Goal: Transaction & Acquisition: Purchase product/service

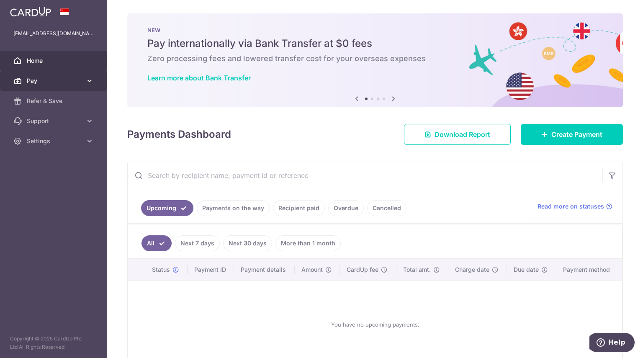
click at [62, 87] on link "Pay" at bounding box center [53, 81] width 107 height 20
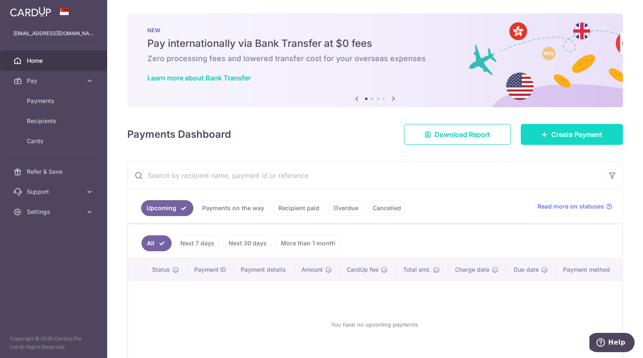
click at [551, 130] on span "Create Payment" at bounding box center [576, 134] width 51 height 10
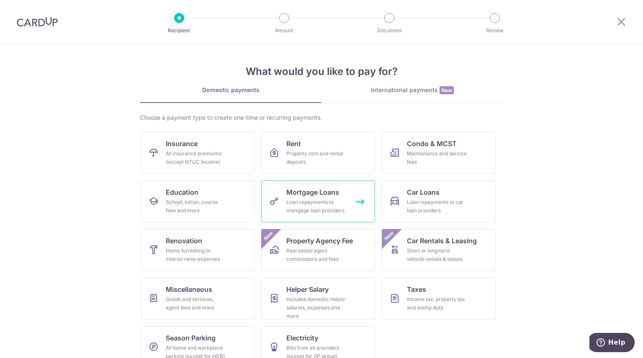
click at [318, 193] on span "Mortgage Loans" at bounding box center [312, 192] width 53 height 10
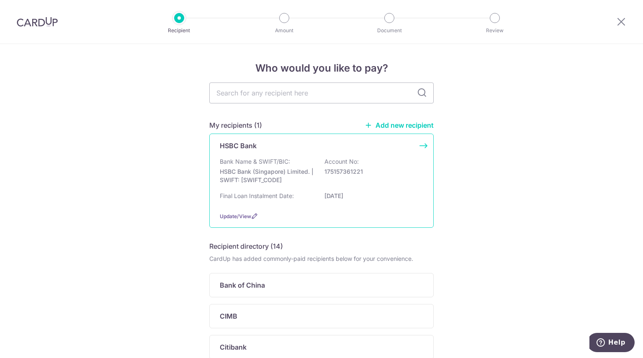
scroll to position [38, 0]
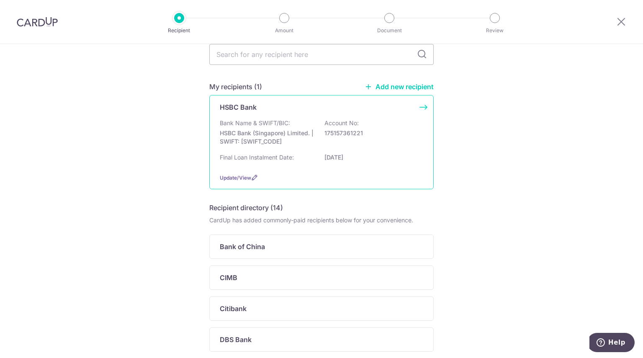
click at [332, 121] on p "Account No:" at bounding box center [341, 123] width 34 height 8
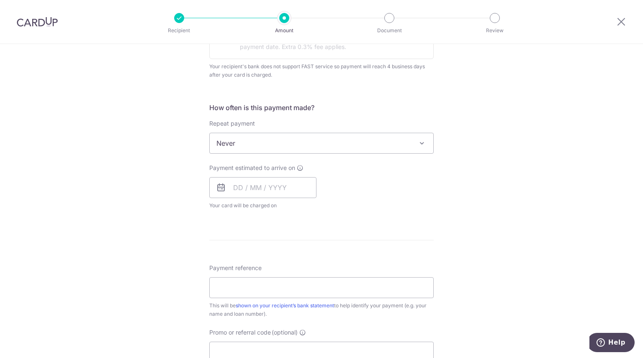
scroll to position [278, 0]
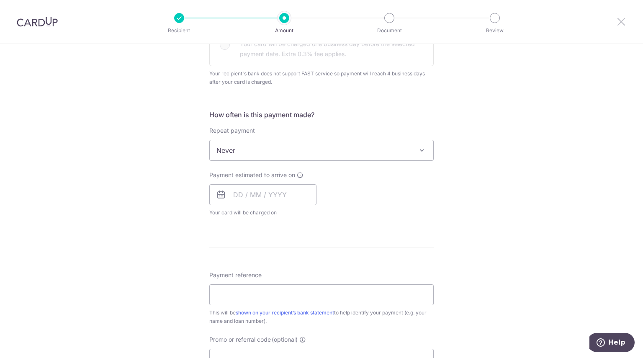
drag, startPoint x: 622, startPoint y: 23, endPoint x: 358, endPoint y: 41, distance: 264.6
click at [622, 23] on icon at bounding box center [621, 21] width 10 height 10
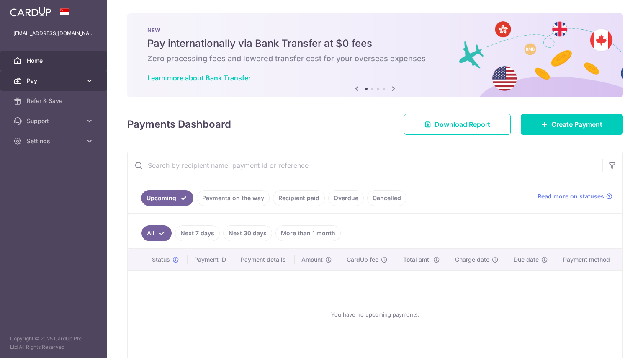
click at [32, 80] on span "Pay" at bounding box center [54, 81] width 55 height 8
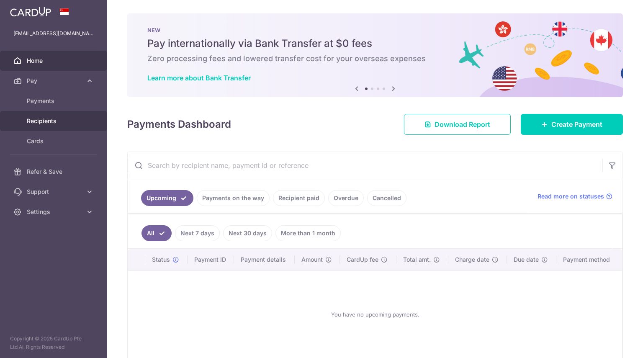
click at [57, 118] on span "Recipients" at bounding box center [54, 121] width 55 height 8
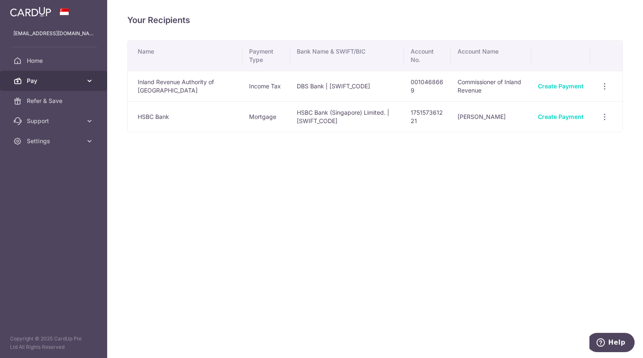
click at [74, 85] on link "Pay" at bounding box center [53, 81] width 107 height 20
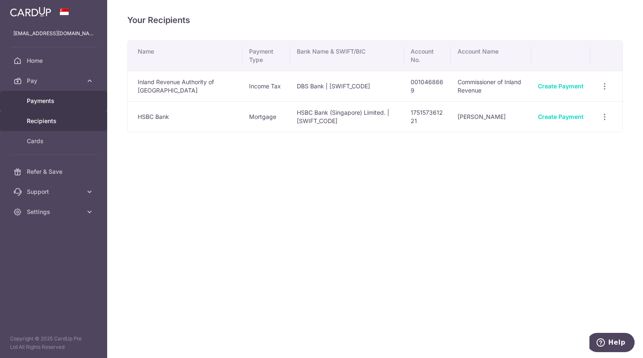
click at [61, 107] on link "Payments" at bounding box center [53, 101] width 107 height 20
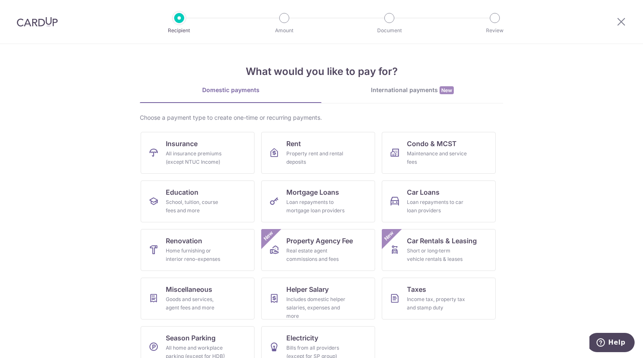
click at [39, 24] on img at bounding box center [37, 22] width 41 height 10
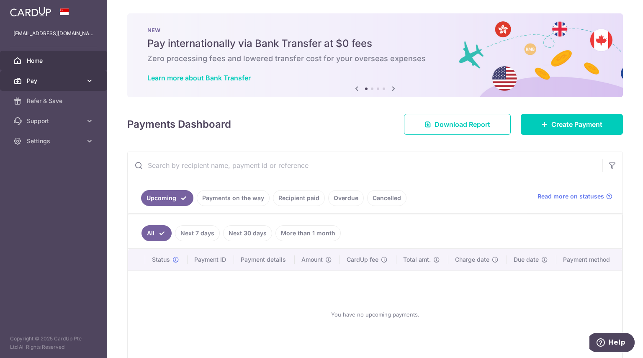
click at [91, 83] on icon at bounding box center [89, 81] width 8 height 8
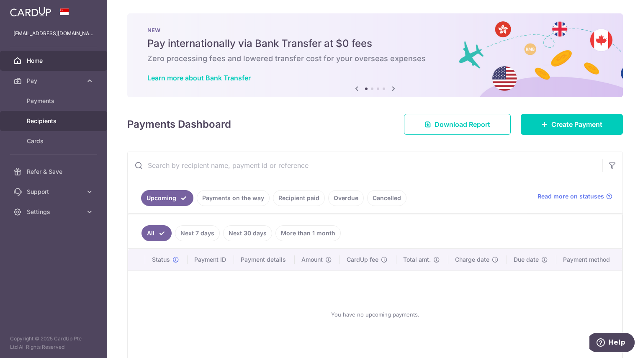
click at [64, 118] on span "Recipients" at bounding box center [54, 121] width 55 height 8
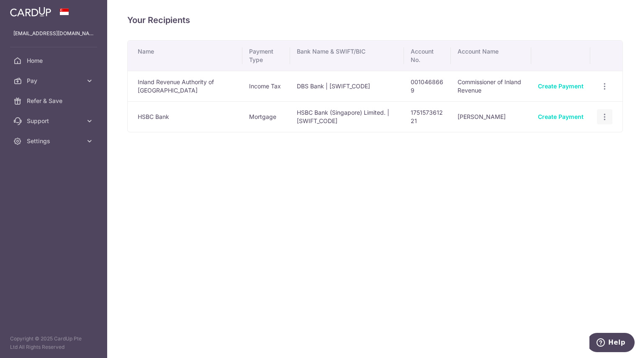
click at [608, 118] on icon "button" at bounding box center [604, 117] width 9 height 9
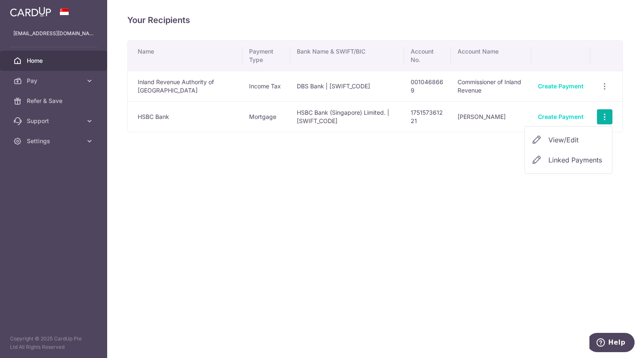
click at [50, 56] on span "Home" at bounding box center [54, 60] width 55 height 8
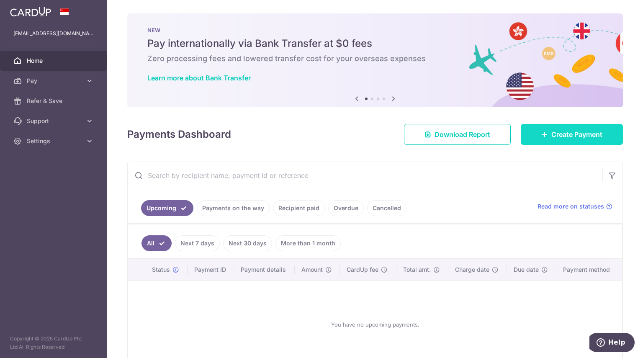
click at [557, 138] on span "Create Payment" at bounding box center [576, 134] width 51 height 10
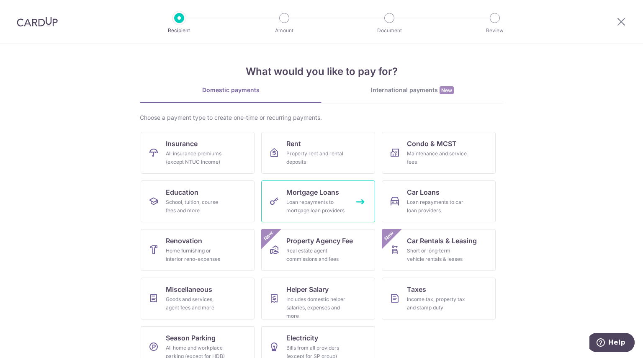
click at [294, 202] on div "Loan repayments to mortgage loan providers" at bounding box center [316, 206] width 60 height 17
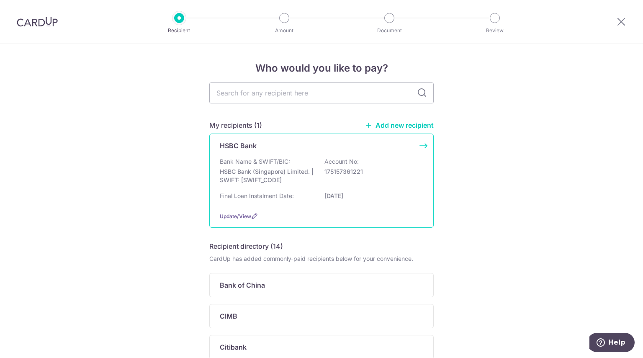
click at [302, 162] on div "Bank Name & SWIFT/BIC: HSBC Bank (Singapore) Limited. | SWIFT: HSBCSGS2XXX Acco…" at bounding box center [321, 172] width 203 height 31
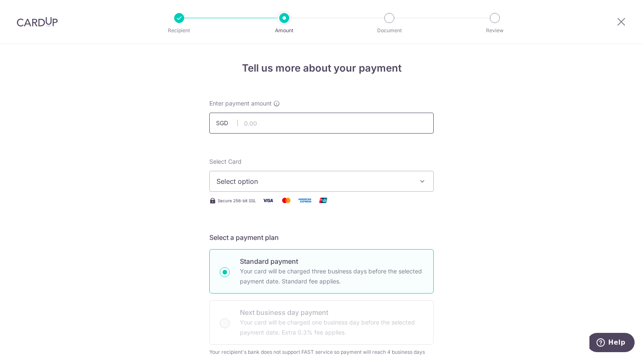
click at [306, 127] on input "text" at bounding box center [321, 123] width 224 height 21
click at [228, 184] on span "Select option" at bounding box center [313, 181] width 195 height 10
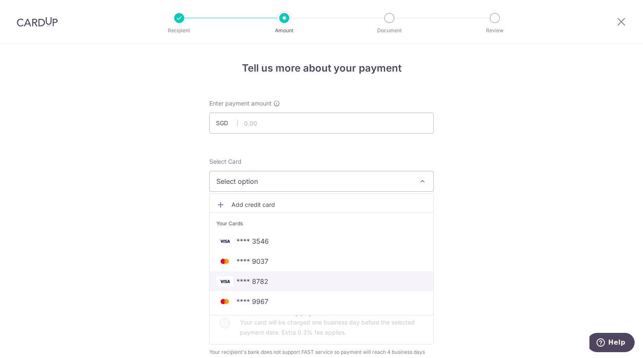
click at [257, 283] on span "**** 8782" at bounding box center [252, 281] width 32 height 10
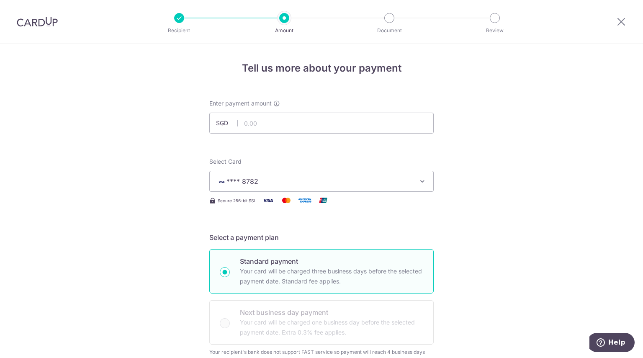
click at [275, 109] on div "Enter payment amount SGD" at bounding box center [321, 116] width 224 height 34
click at [266, 126] on input "text" at bounding box center [321, 123] width 224 height 21
type input "500.00"
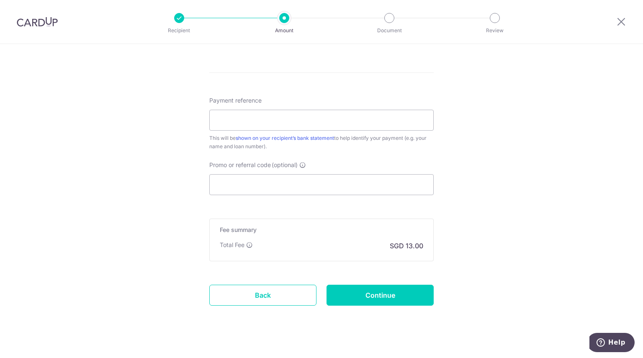
scroll to position [454, 0]
click at [279, 135] on link "shown on your recipient’s bank statement" at bounding box center [285, 137] width 98 height 6
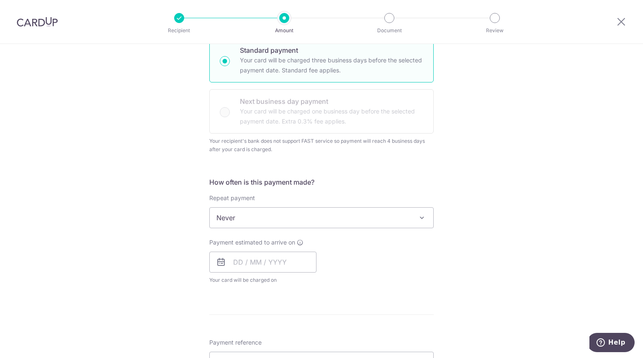
scroll to position [210, 0]
click at [264, 262] on input "text" at bounding box center [262, 262] width 107 height 21
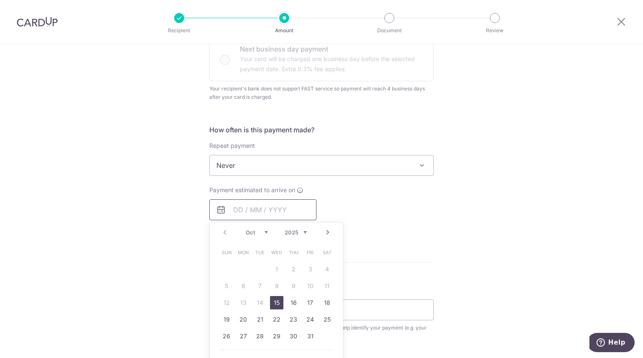
scroll to position [263, 0]
drag, startPoint x: 277, startPoint y: 301, endPoint x: 415, endPoint y: 3, distance: 328.9
click at [277, 301] on link "15" at bounding box center [276, 302] width 13 height 13
click at [363, 208] on div "Payment estimated to arrive on Prev Next Oct Nov Dec 2025 2026 2027 2028 2029 2…" at bounding box center [321, 209] width 234 height 46
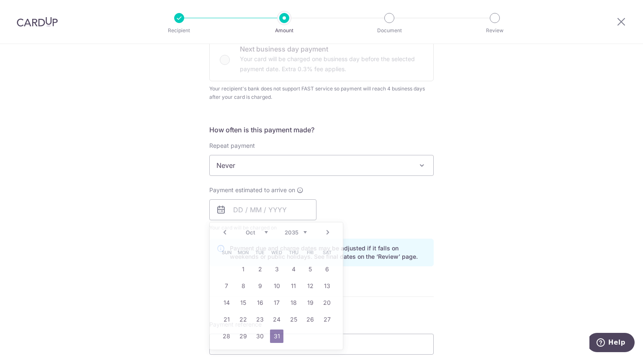
type input "[DATE]"
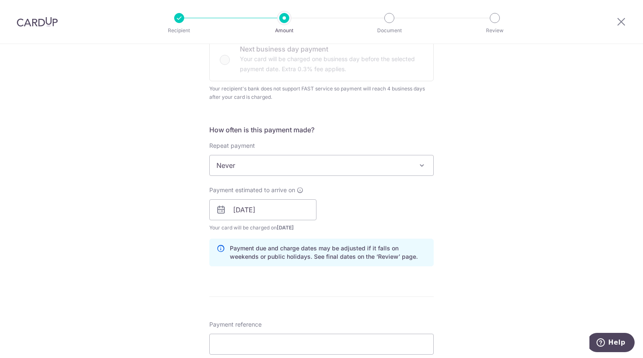
scroll to position [452, 0]
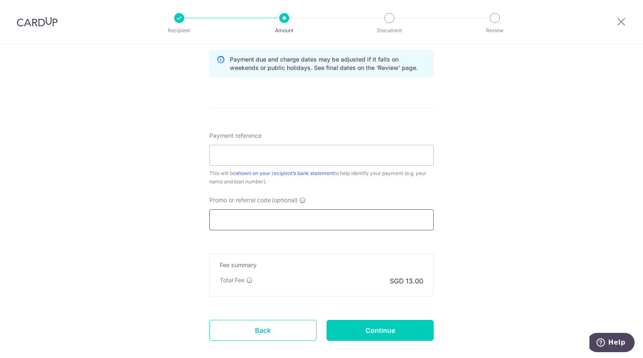
click at [232, 223] on input "Promo or referral code (optional)" at bounding box center [321, 219] width 224 height 21
paste input "CBC90N155"
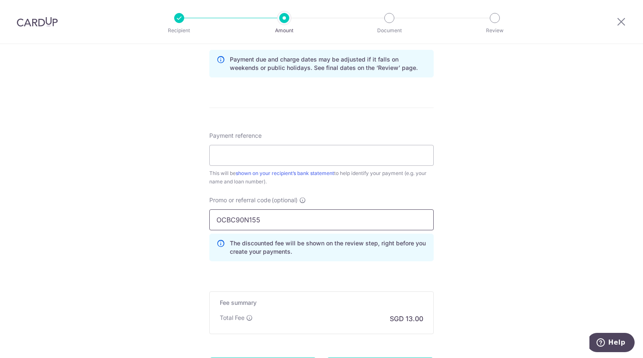
type input "OCBC90N155"
click at [146, 216] on div "Tell us more about your payment Enter payment amount SGD 500.00 500.00 Select C…" at bounding box center [321, 16] width 643 height 849
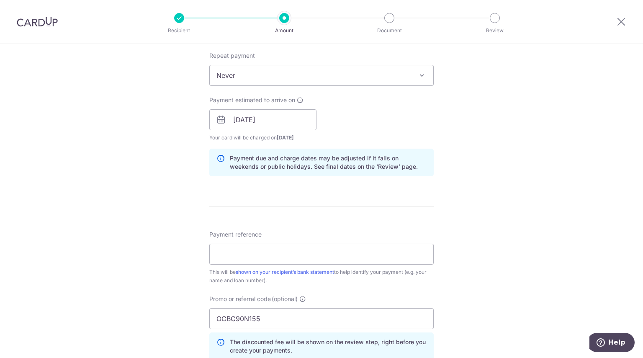
scroll to position [354, 0]
click at [312, 268] on link "shown on your recipient’s bank statement" at bounding box center [285, 271] width 98 height 6
click at [231, 255] on input "Payment reference" at bounding box center [321, 253] width 224 height 21
paste input "91651035313"
type input "91651035313"
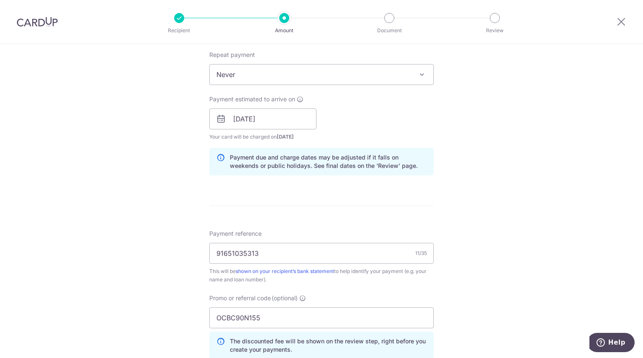
click at [172, 224] on div "Tell us more about your payment Enter payment amount SGD 500.00 500.00 Select C…" at bounding box center [321, 114] width 643 height 849
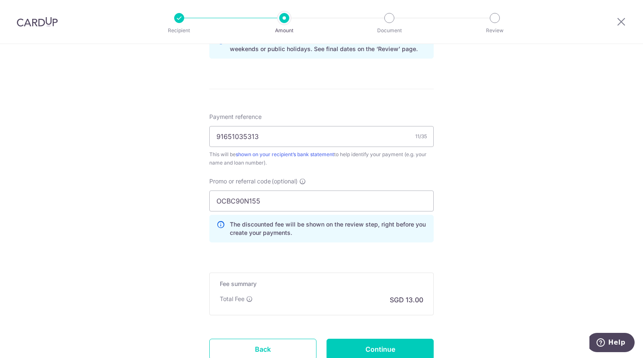
scroll to position [533, 0]
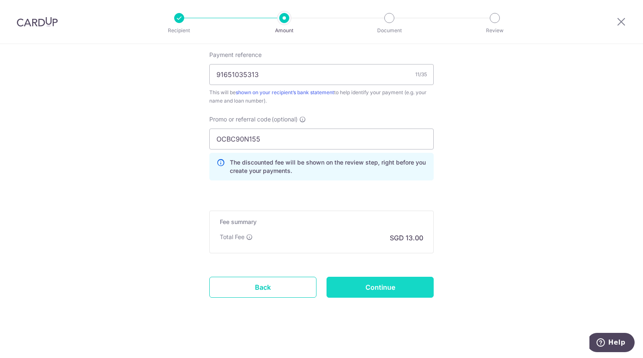
click at [397, 293] on input "Continue" at bounding box center [379, 287] width 107 height 21
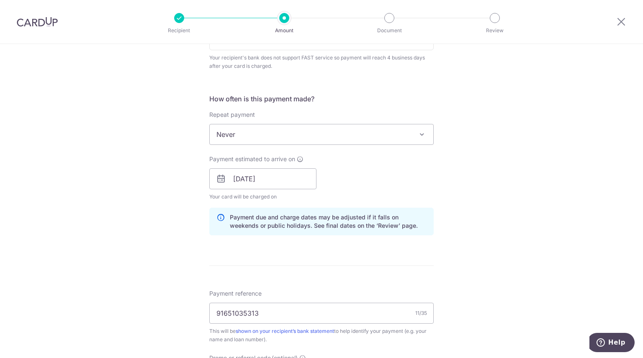
scroll to position [364, 0]
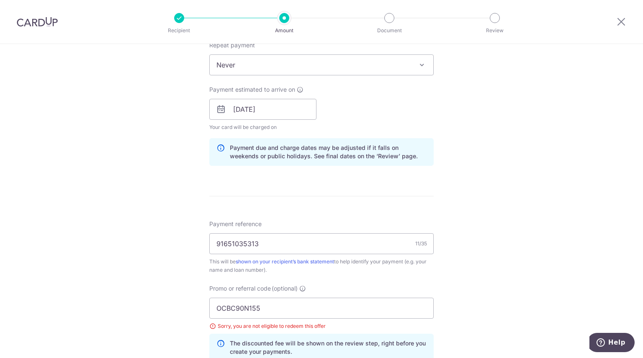
click at [272, 318] on div "OCBC90N155 Sorry, you are not eligible to redeem this offer The discounted fee …" at bounding box center [321, 329] width 224 height 64
click at [273, 310] on input "OCBC90N155" at bounding box center [321, 307] width 224 height 21
paste input "V"
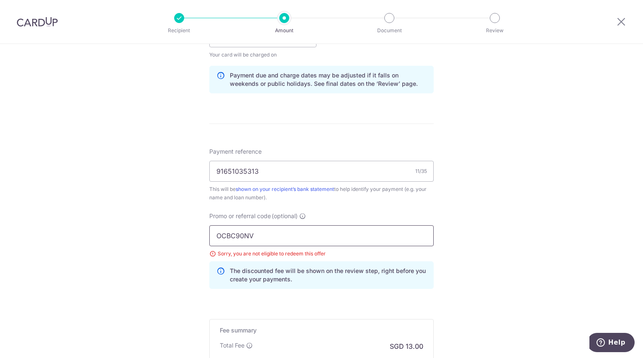
scroll to position [434, 0]
paste input "3HOME25R."
type input "3HOME25R"
click at [150, 204] on div "Tell us more about your payment Enter payment amount SGD 500.00 500.00 Select C…" at bounding box center [321, 40] width 643 height 861
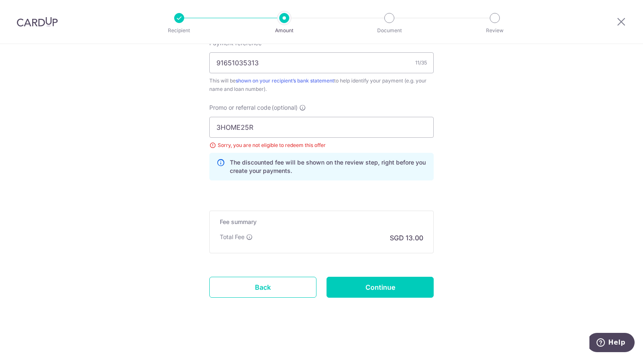
scroll to position [542, 0]
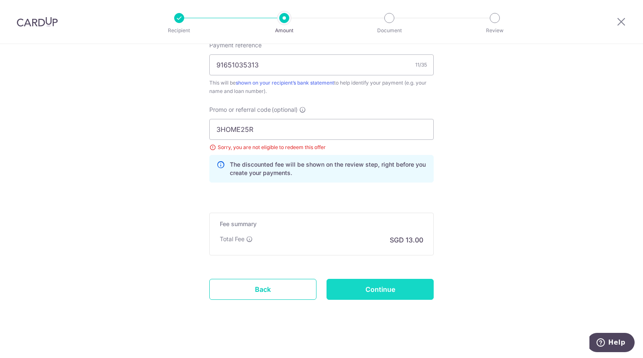
click at [373, 287] on input "Continue" at bounding box center [379, 289] width 107 height 21
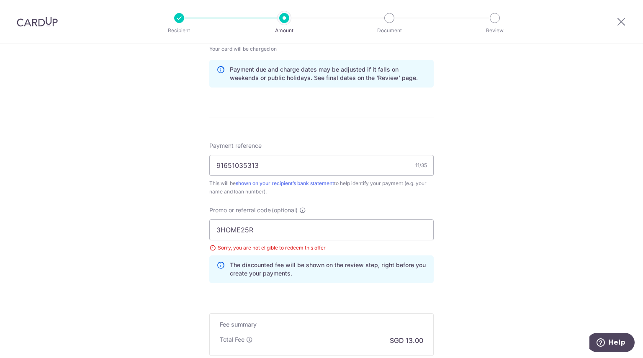
scroll to position [544, 0]
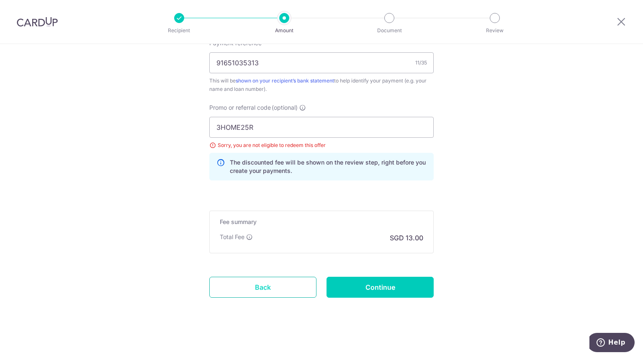
click at [279, 286] on link "Back" at bounding box center [262, 287] width 107 height 21
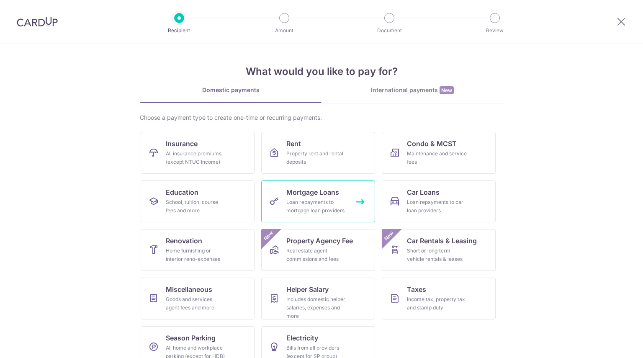
click at [308, 192] on span "Mortgage Loans" at bounding box center [312, 192] width 53 height 10
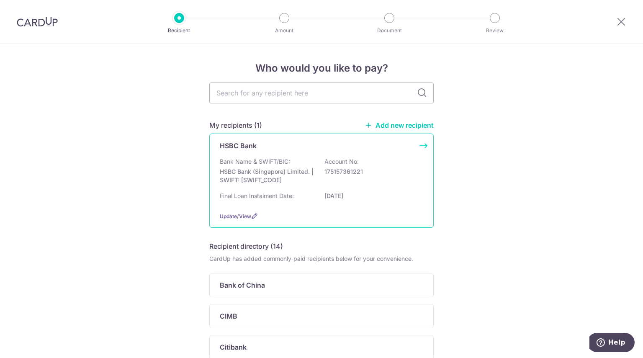
click at [308, 192] on div "Final Loan Instalment Date: [DATE]" at bounding box center [321, 198] width 203 height 13
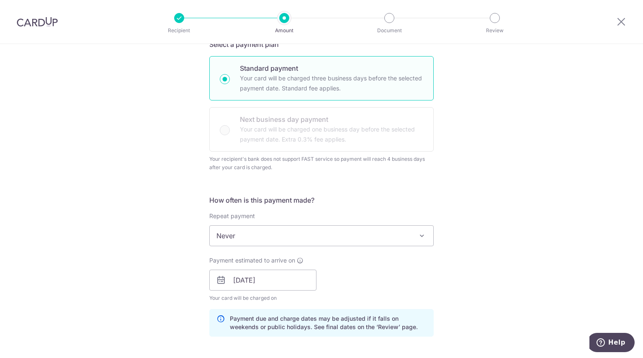
scroll to position [193, 0]
click at [349, 234] on span "Never" at bounding box center [321, 235] width 223 height 20
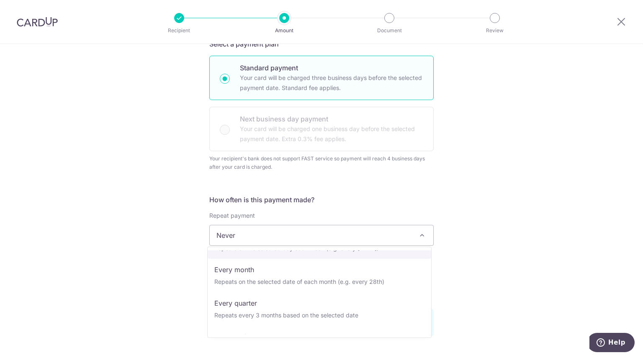
scroll to position [59, 0]
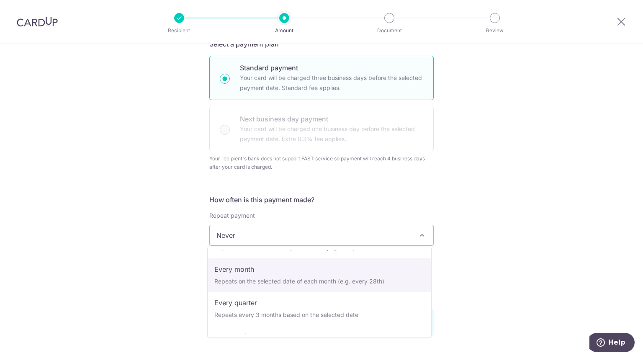
select select "3"
type input "31/10/2035"
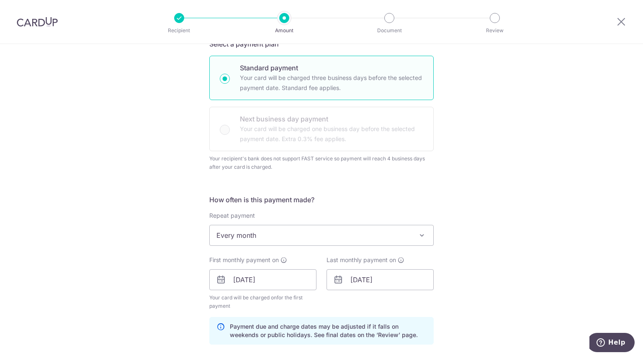
click at [182, 254] on div "Tell us more about your payment Enter payment amount SGD 500.00 500.00 Select C…" at bounding box center [321, 261] width 643 height 820
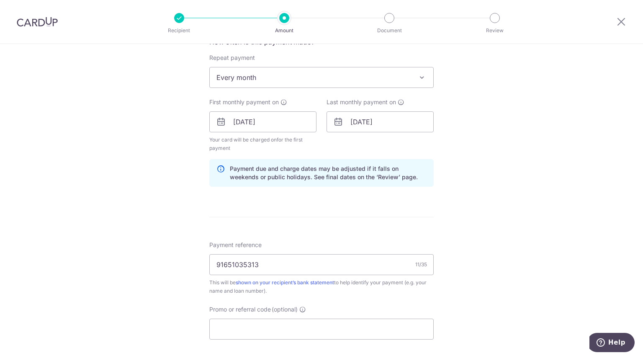
scroll to position [445, 0]
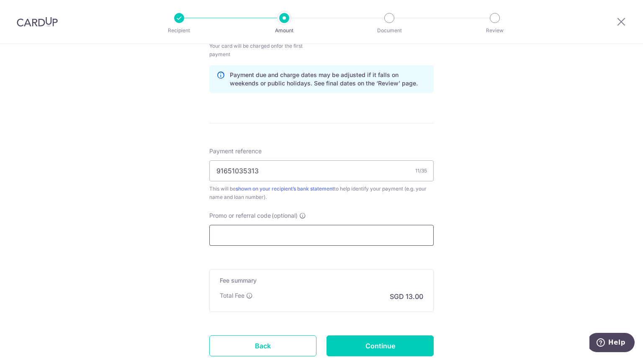
click at [210, 241] on input "Promo or referral code (optional)" at bounding box center [321, 235] width 224 height 21
paste input "3HOME25R."
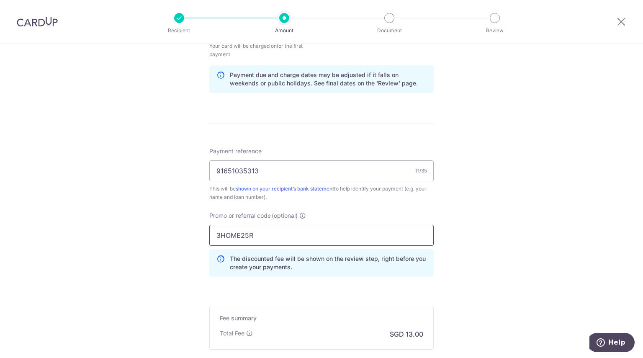
scroll to position [541, 0]
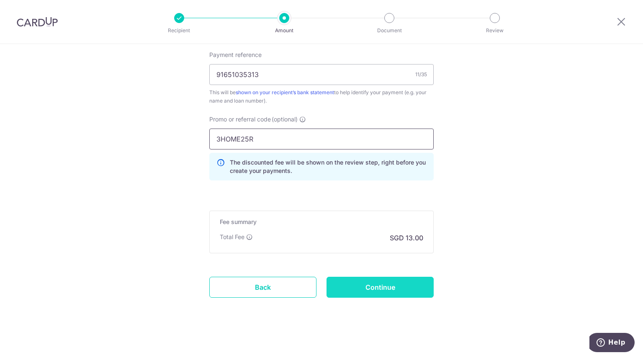
type input "3HOME25R"
click at [384, 281] on input "Continue" at bounding box center [379, 287] width 107 height 21
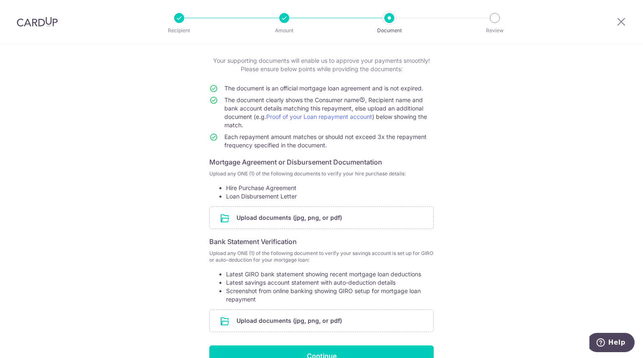
scroll to position [43, 0]
drag, startPoint x: 302, startPoint y: 195, endPoint x: 217, endPoint y: 188, distance: 85.3
click at [217, 188] on ul "Hire Purchase Agreement Loan Disbursement Letter" at bounding box center [321, 192] width 224 height 17
copy ul "Hire Purchase Agreement Loan Disbursement Letter"
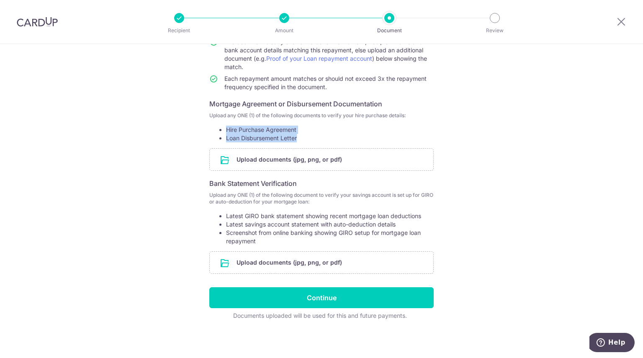
scroll to position [0, 0]
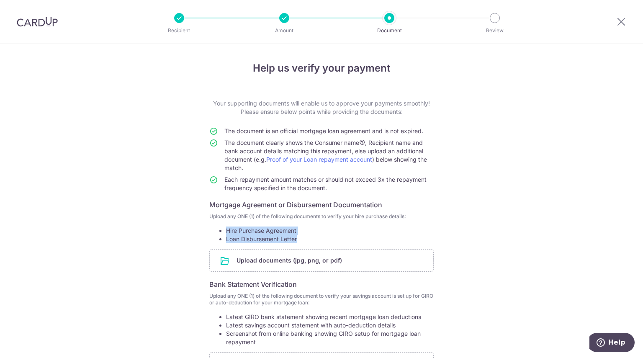
click at [33, 20] on img at bounding box center [37, 22] width 41 height 10
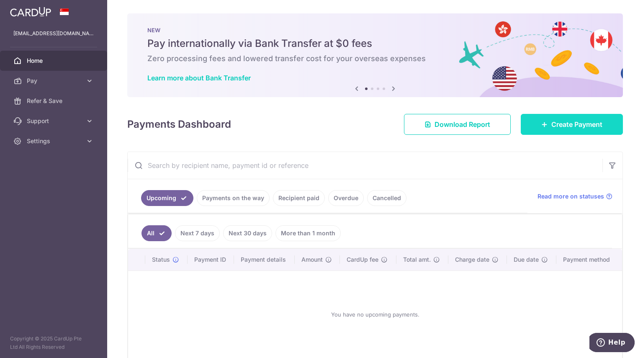
click at [521, 120] on link "Create Payment" at bounding box center [571, 124] width 102 height 21
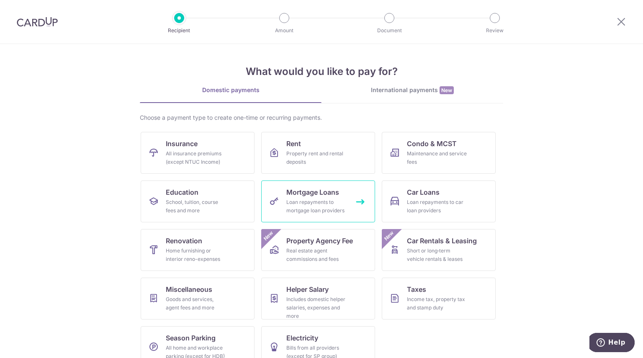
scroll to position [16, 0]
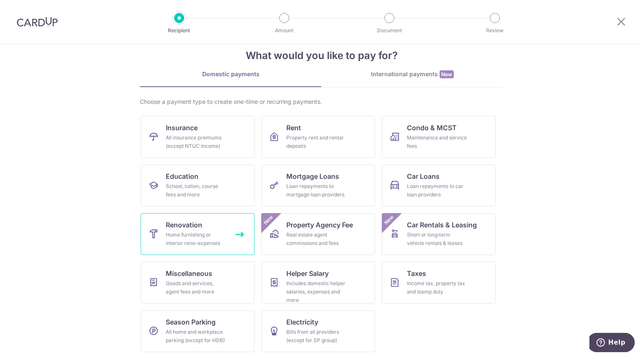
click at [189, 248] on link "Renovation Home furnishing or interior reno-expenses" at bounding box center [198, 234] width 114 height 42
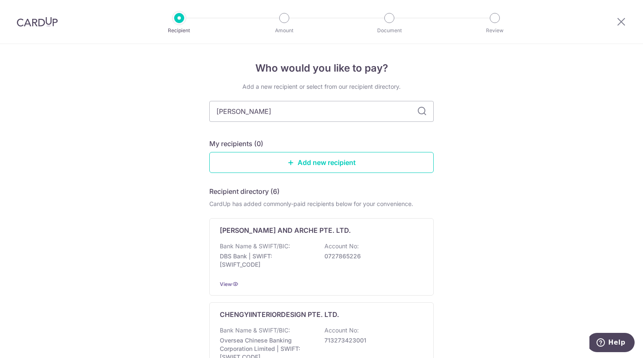
type input "[PERSON_NAME]"
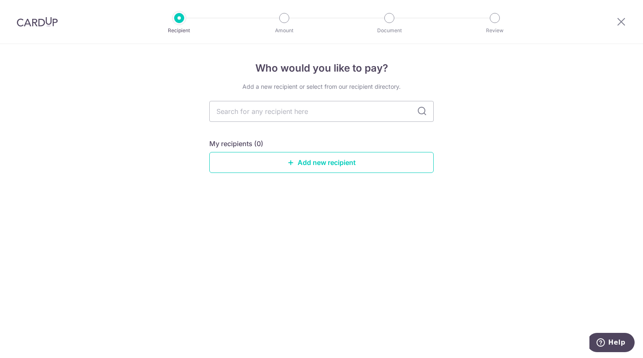
click at [189, 170] on div "Who would you like to pay? Add a new recipient or select from our recipient dir…" at bounding box center [321, 201] width 643 height 314
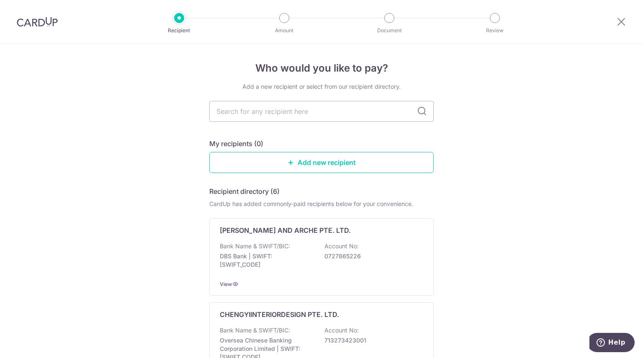
click at [41, 21] on img at bounding box center [37, 22] width 41 height 10
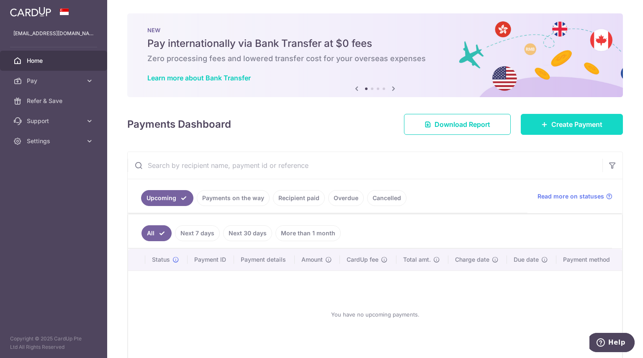
click at [553, 120] on span "Create Payment" at bounding box center [576, 124] width 51 height 10
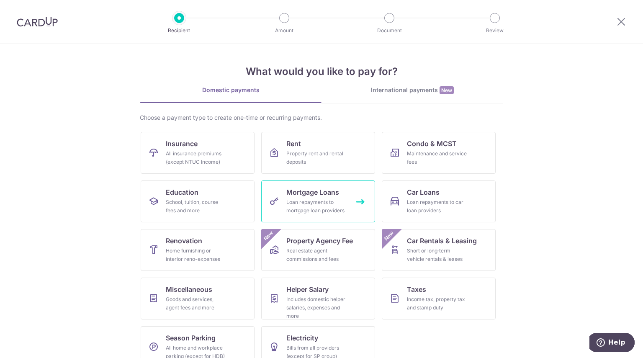
click at [321, 191] on span "Mortgage Loans" at bounding box center [312, 192] width 53 height 10
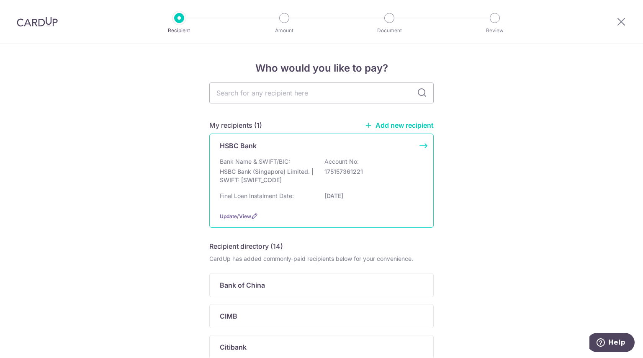
click at [328, 154] on div "HSBC Bank Bank Name & SWIFT/BIC: HSBC Bank (Singapore) Limited. | SWIFT: HSBCSG…" at bounding box center [321, 180] width 224 height 94
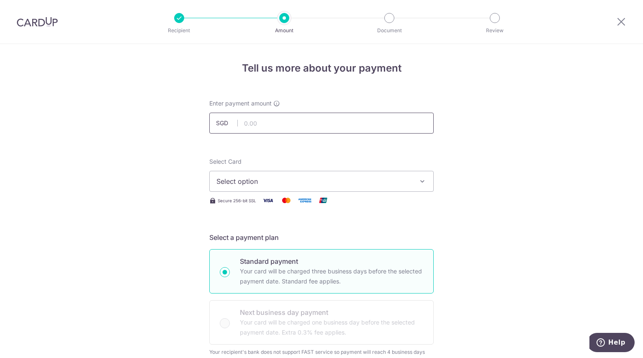
click at [329, 129] on input "text" at bounding box center [321, 123] width 224 height 21
type input "500.00"
click at [402, 190] on button "Select option" at bounding box center [321, 181] width 224 height 21
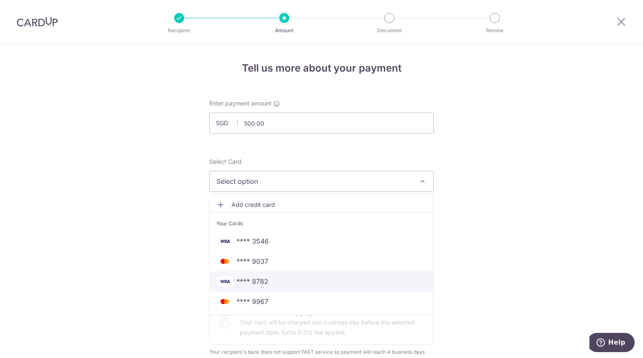
click at [268, 277] on span "**** 8782" at bounding box center [321, 281] width 210 height 10
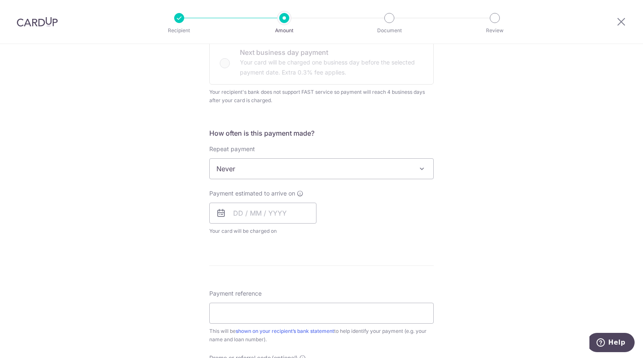
scroll to position [262, 0]
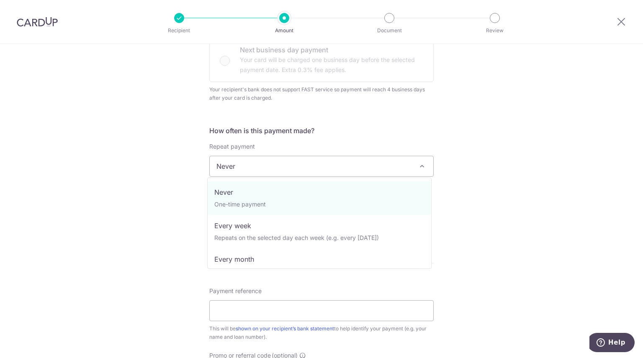
click at [361, 170] on span "Never" at bounding box center [321, 166] width 223 height 20
select select "3"
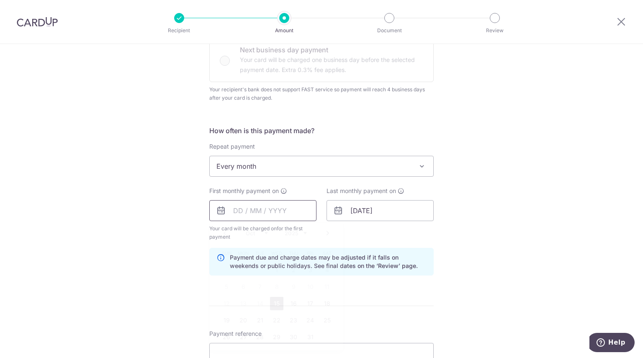
click at [272, 212] on input "text" at bounding box center [262, 210] width 107 height 21
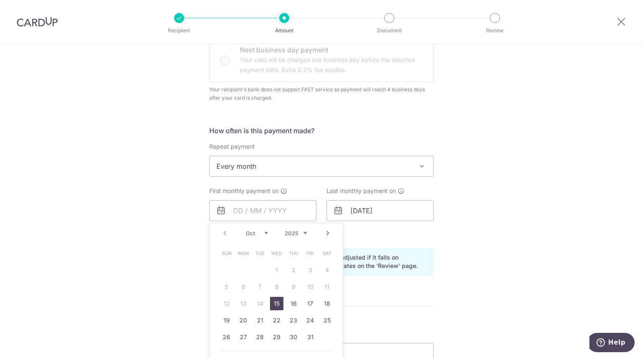
click at [275, 301] on link "15" at bounding box center [276, 303] width 13 height 13
type input "15/10/2025"
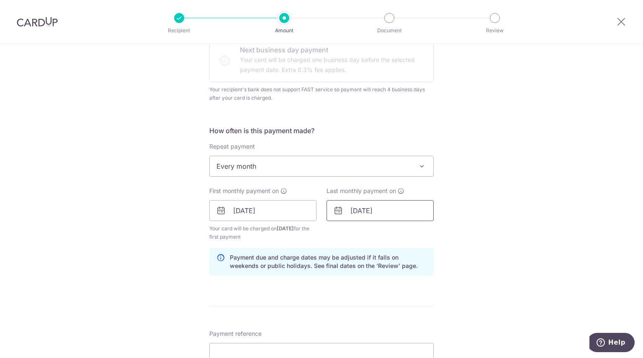
click at [377, 204] on input "[DATE]" at bounding box center [379, 210] width 107 height 21
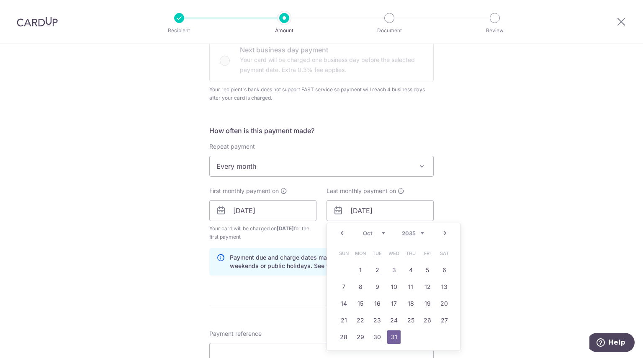
click at [490, 188] on div "Tell us more about your payment Enter payment amount SGD 500.00 500.00 Select C…" at bounding box center [321, 192] width 643 height 820
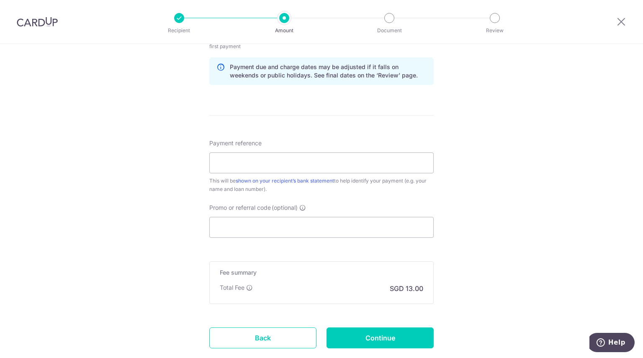
scroll to position [453, 0]
click at [250, 159] on input "Payment reference" at bounding box center [321, 162] width 224 height 21
paste input "91651035313"
type input "91651035313"
click at [223, 225] on input "Promo or referral code (optional)" at bounding box center [321, 227] width 224 height 21
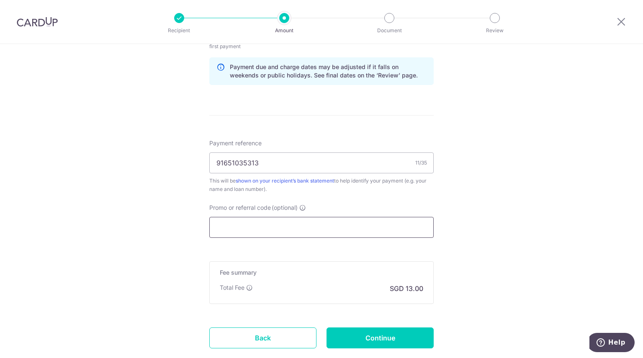
paste input "OCBC90NV"
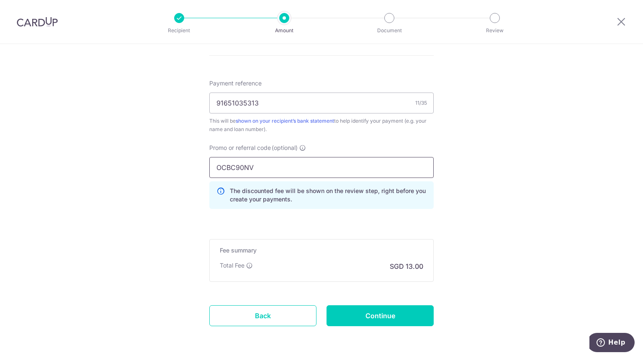
scroll to position [513, 0]
type input "OCBC90NV"
click at [364, 308] on input "Continue" at bounding box center [379, 315] width 107 height 21
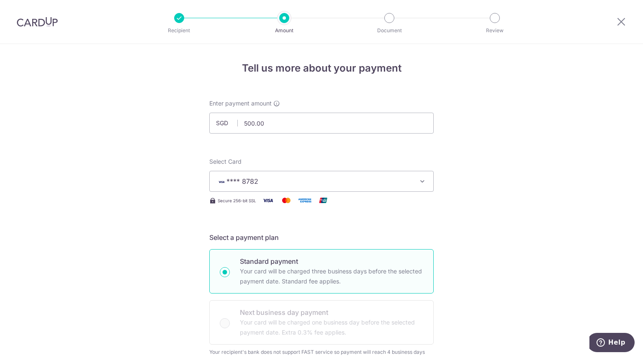
scroll to position [1, 0]
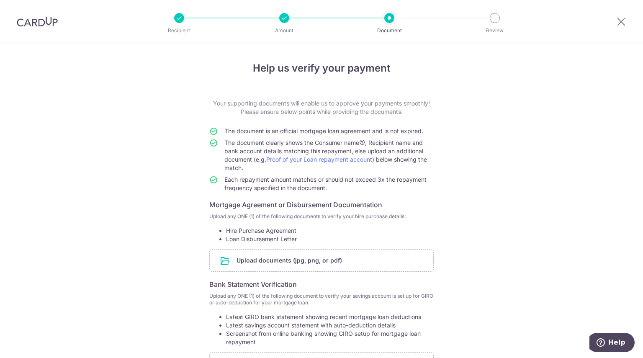
scroll to position [71, 0]
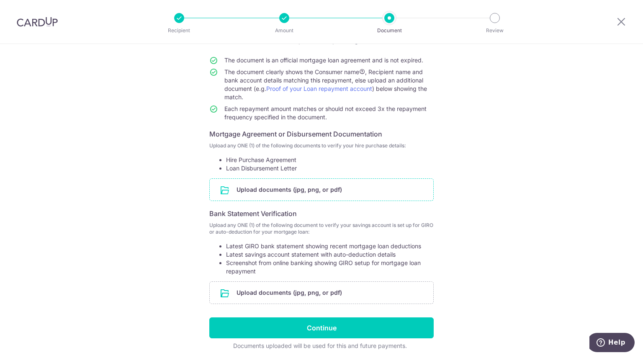
click at [314, 191] on input "file" at bounding box center [321, 190] width 223 height 22
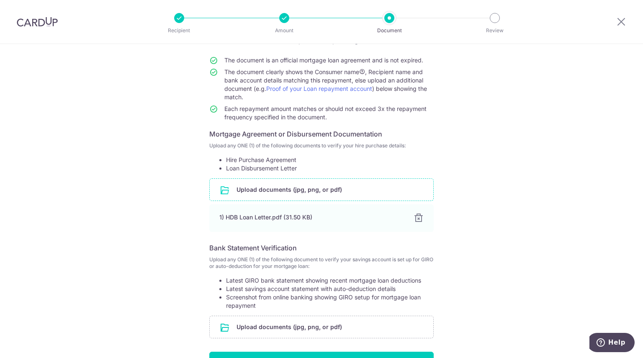
scroll to position [103, 0]
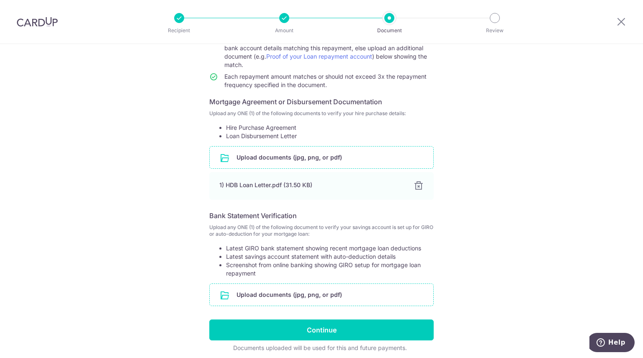
click at [267, 287] on input "file" at bounding box center [321, 295] width 223 height 22
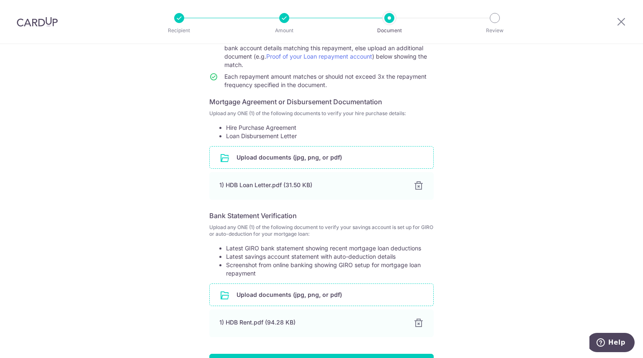
scroll to position [169, 0]
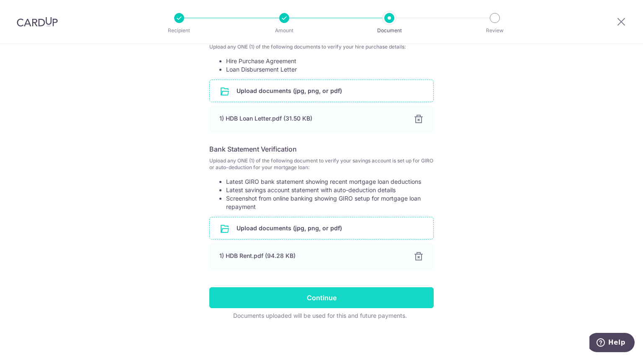
click at [314, 296] on input "Continue" at bounding box center [321, 297] width 224 height 21
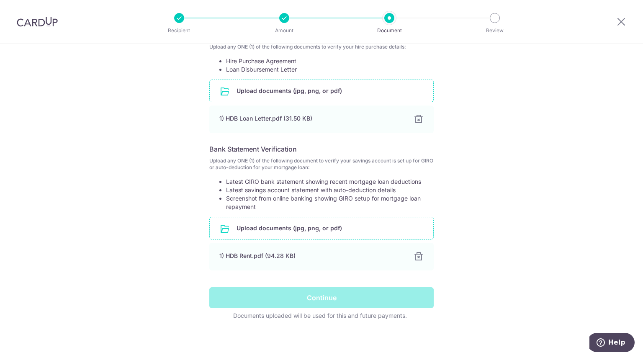
scroll to position [0, 0]
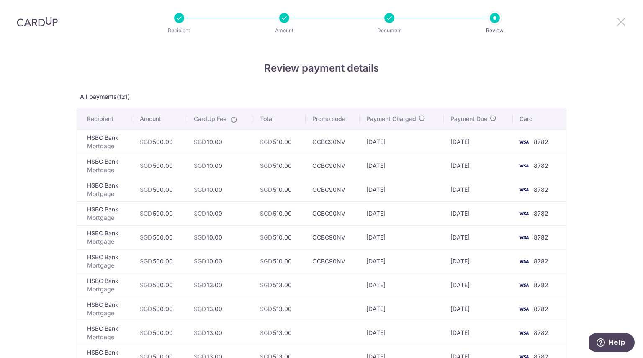
drag, startPoint x: 622, startPoint y: 20, endPoint x: 353, endPoint y: 44, distance: 269.7
click at [622, 20] on icon at bounding box center [621, 21] width 10 height 10
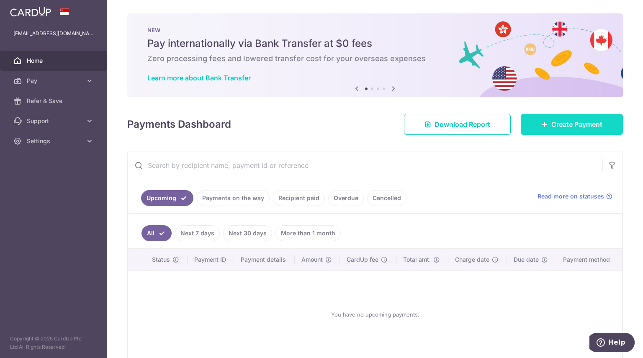
click at [541, 128] on link "Create Payment" at bounding box center [571, 124] width 102 height 21
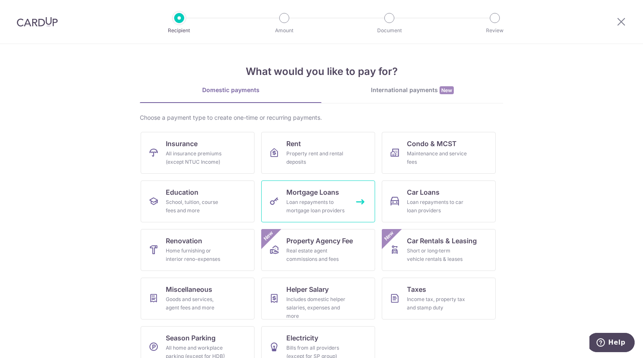
click at [313, 206] on div "Loan repayments to mortgage loan providers" at bounding box center [316, 206] width 60 height 17
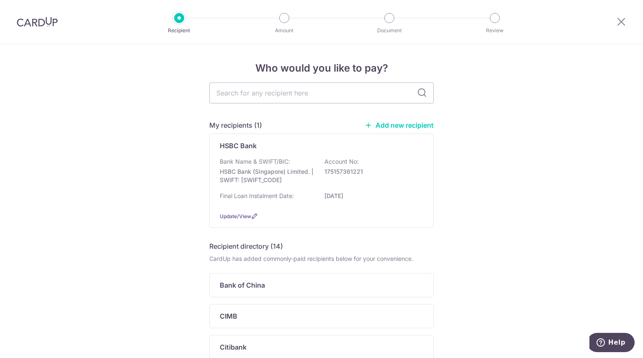
scroll to position [59, 0]
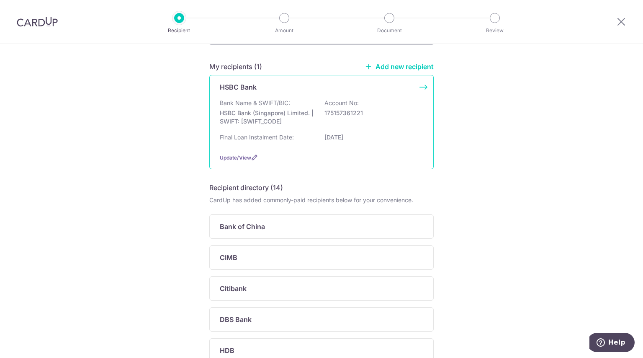
click at [333, 113] on p "175157361221" at bounding box center [371, 113] width 94 height 8
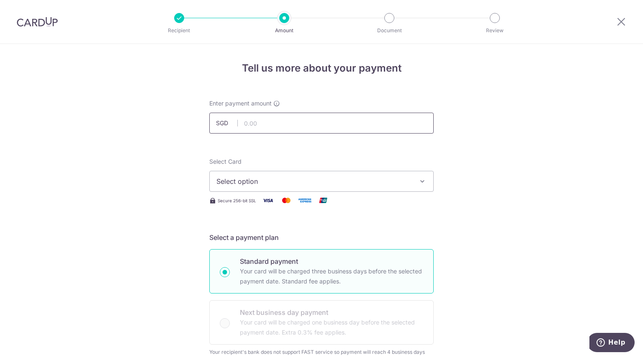
click at [326, 121] on input "text" at bounding box center [321, 123] width 224 height 21
type input "500.00"
click at [336, 178] on span "Select option" at bounding box center [313, 181] width 195 height 10
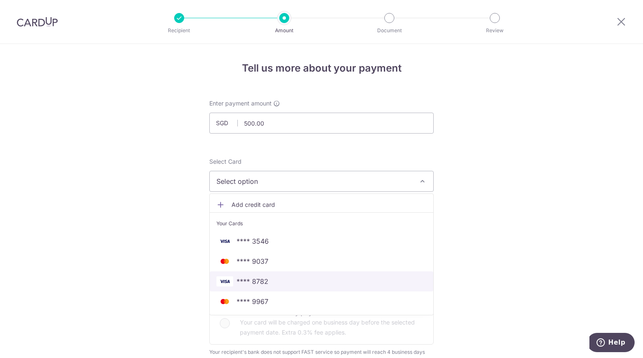
click at [254, 279] on span "**** 8782" at bounding box center [252, 281] width 32 height 10
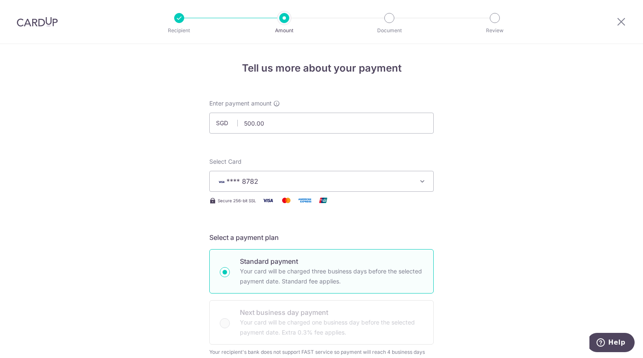
scroll to position [178, 0]
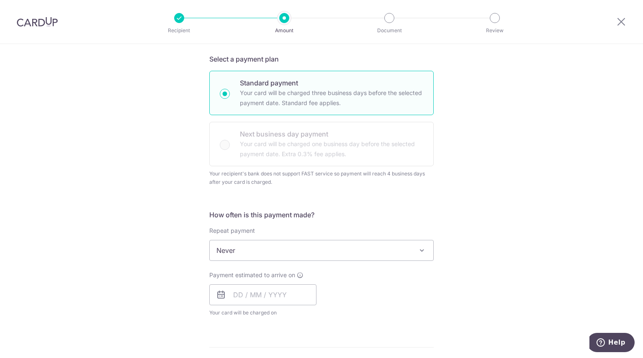
click at [269, 253] on span "Never" at bounding box center [321, 250] width 223 height 20
click at [245, 296] on input "text" at bounding box center [262, 294] width 107 height 21
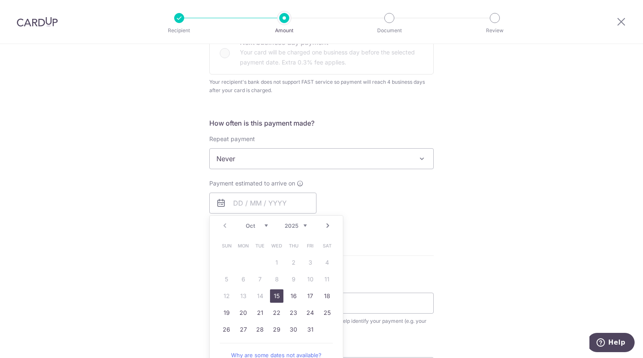
click at [270, 294] on link "15" at bounding box center [276, 295] width 13 height 13
type input "15/10/2025"
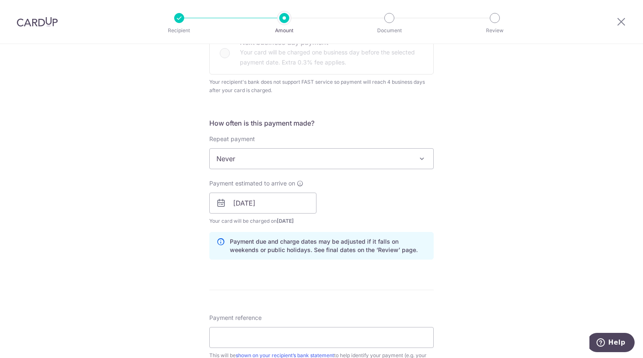
click at [272, 294] on form "Enter payment amount SGD 500.00 500.00 Select Card **** 8782 Add credit card Yo…" at bounding box center [321, 187] width 224 height 717
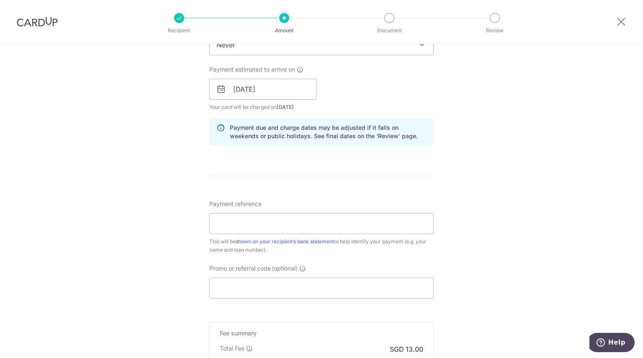
scroll to position [384, 0]
click at [291, 219] on input "Payment reference" at bounding box center [321, 223] width 224 height 21
type input "91651035313"
click at [264, 291] on input "Promo or referral code (optional)" at bounding box center [321, 287] width 224 height 21
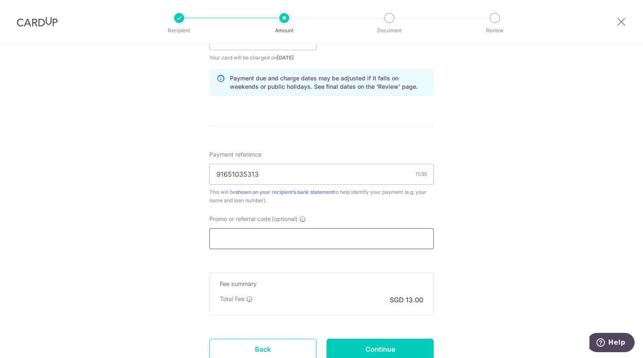
paste input "OCBC90NV"
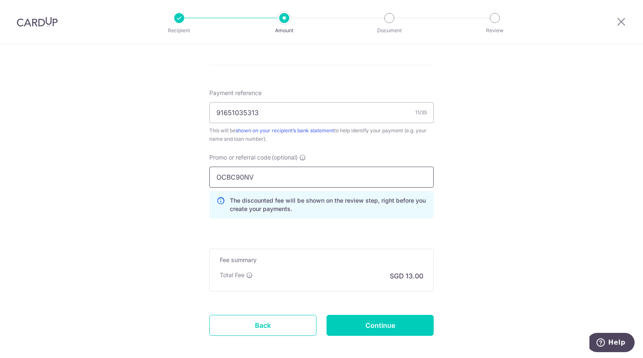
scroll to position [495, 0]
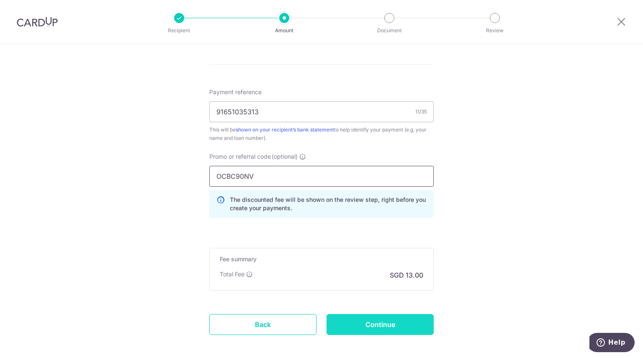
type input "OCBC90NV"
click at [357, 331] on input "Continue" at bounding box center [379, 324] width 107 height 21
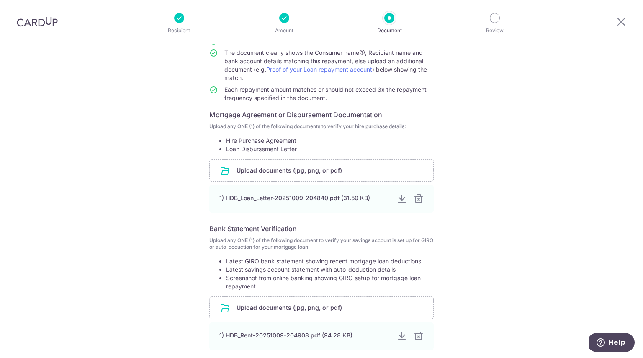
scroll to position [169, 0]
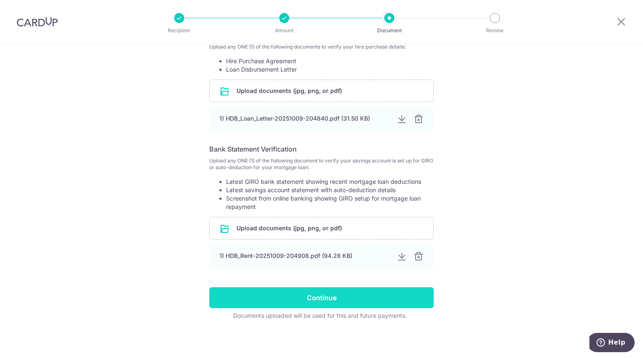
click at [331, 288] on input "Continue" at bounding box center [321, 297] width 224 height 21
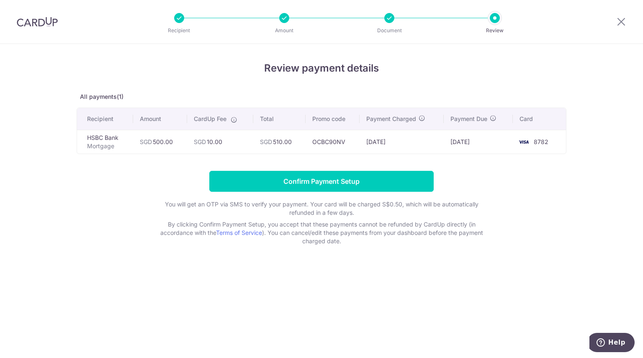
click at [44, 28] on div at bounding box center [37, 22] width 74 height 44
click at [617, 23] on icon at bounding box center [621, 21] width 10 height 10
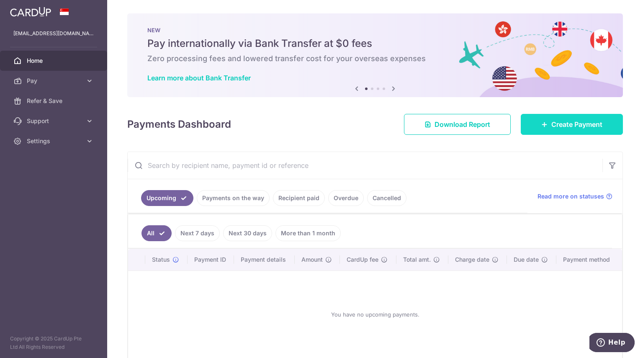
click at [543, 116] on link "Create Payment" at bounding box center [571, 124] width 102 height 21
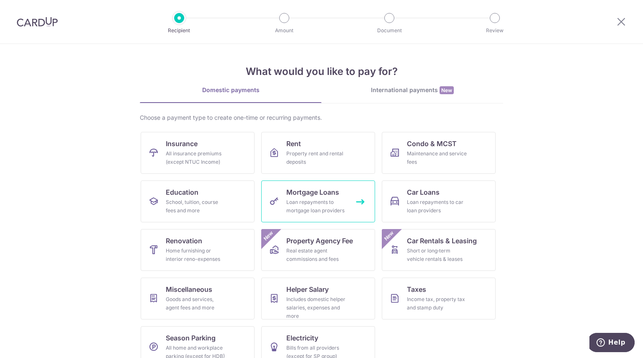
click at [334, 198] on div "Loan repayments to mortgage loan providers" at bounding box center [316, 206] width 60 height 17
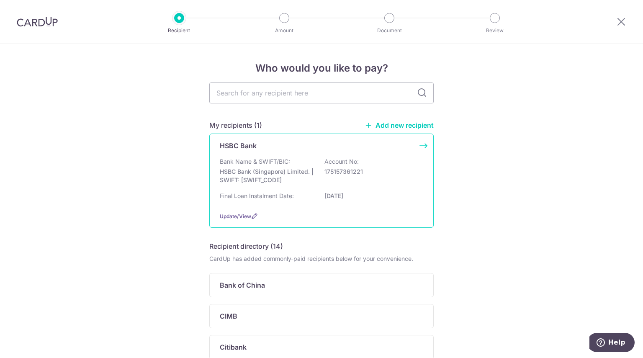
click at [310, 153] on div "HSBC Bank Bank Name & SWIFT/BIC: HSBC Bank (Singapore) Limited. | SWIFT: [SWIFT…" at bounding box center [321, 180] width 224 height 94
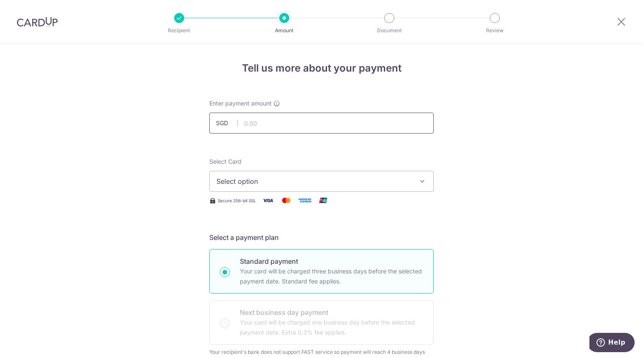
click at [328, 133] on input "text" at bounding box center [321, 123] width 224 height 21
type input "500.00"
click at [254, 179] on span "Select option" at bounding box center [313, 181] width 195 height 10
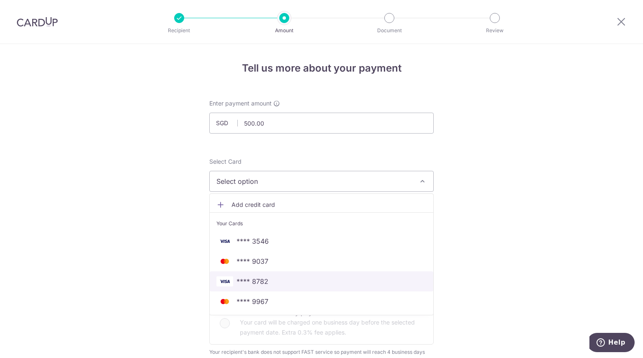
click at [242, 279] on span "**** 8782" at bounding box center [252, 281] width 32 height 10
type input "31/10/2035"
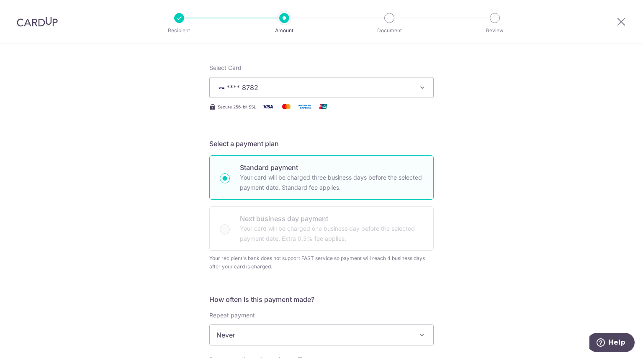
scroll to position [203, 0]
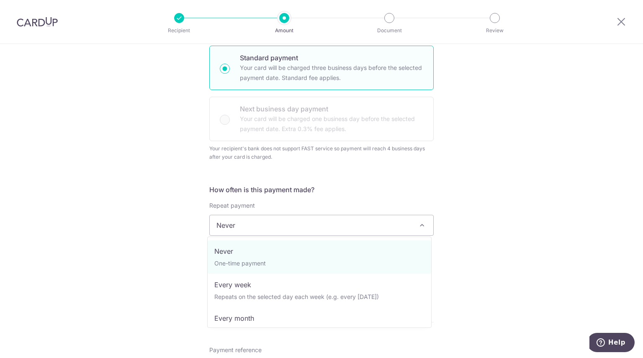
click at [264, 224] on span "Never" at bounding box center [321, 225] width 223 height 20
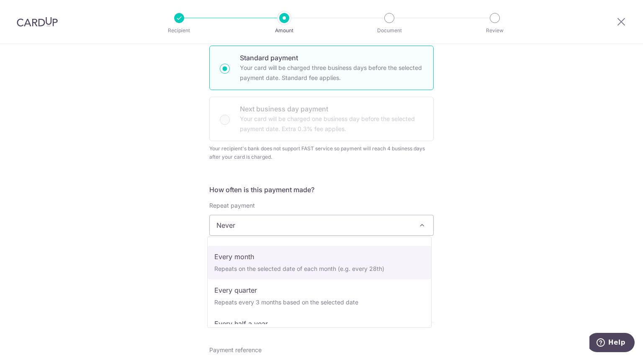
scroll to position [70, 0]
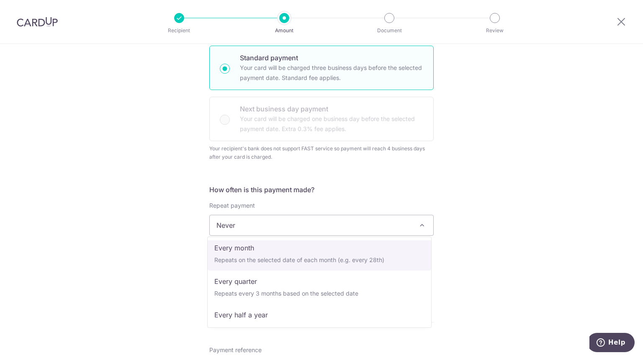
select select "3"
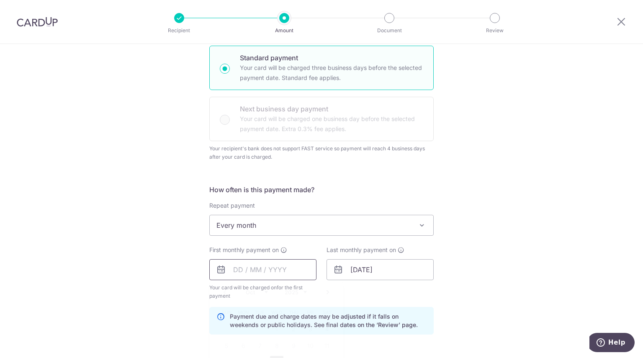
click at [265, 264] on input "text" at bounding box center [262, 269] width 107 height 21
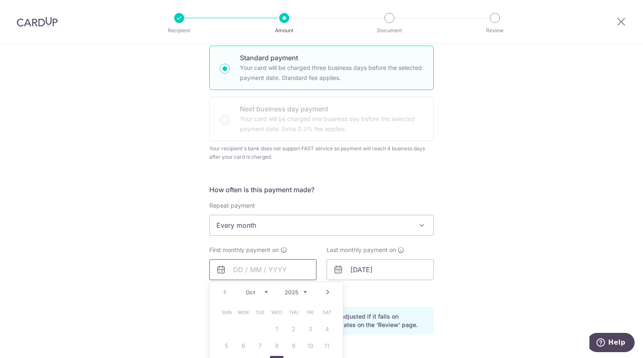
scroll to position [270, 0]
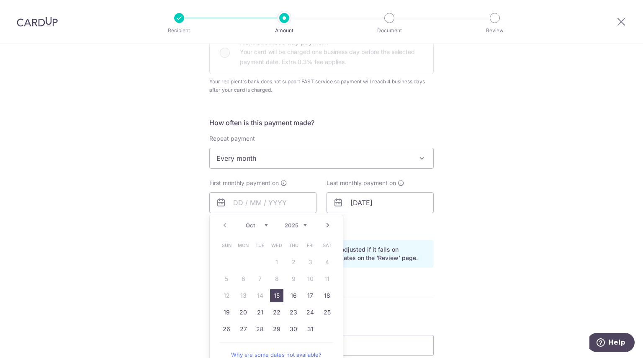
click at [273, 290] on link "15" at bounding box center [276, 295] width 13 height 13
type input "[DATE]"
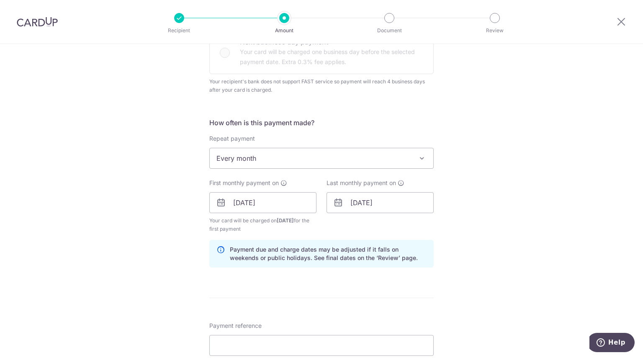
click at [178, 262] on div "Tell us more about your payment Enter payment amount SGD 500.00 500.00 Select C…" at bounding box center [321, 184] width 643 height 820
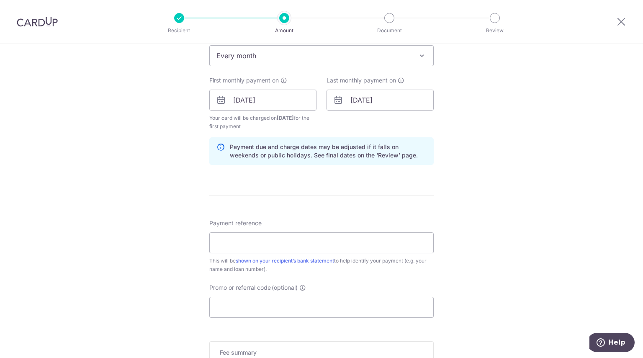
scroll to position [373, 0]
click at [267, 241] on input "Payment reference" at bounding box center [321, 242] width 224 height 21
type input "91651035313"
click at [236, 308] on input "Promo or referral code (optional)" at bounding box center [321, 306] width 224 height 21
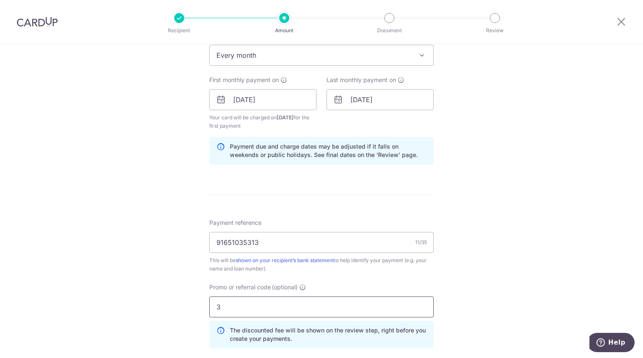
paste input "HOME25R"
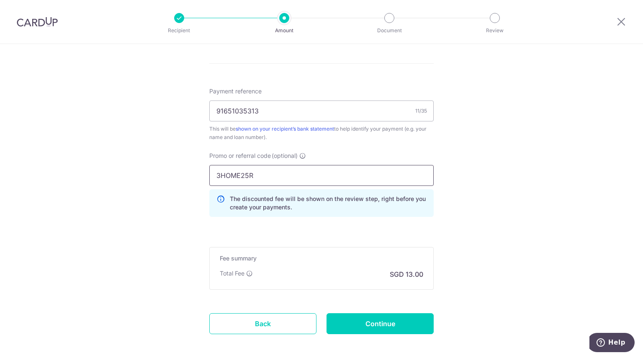
scroll to position [505, 0]
type input "3HOME25R"
click at [361, 325] on input "Continue" at bounding box center [379, 323] width 107 height 21
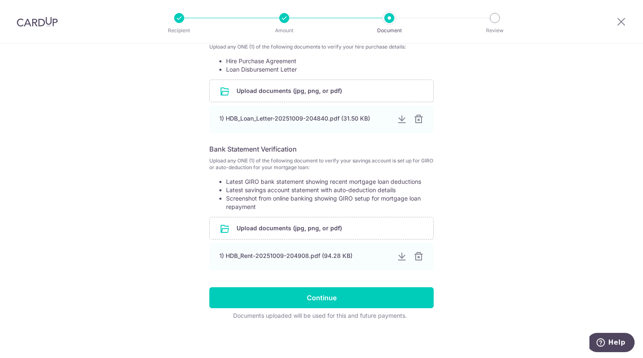
scroll to position [169, 0]
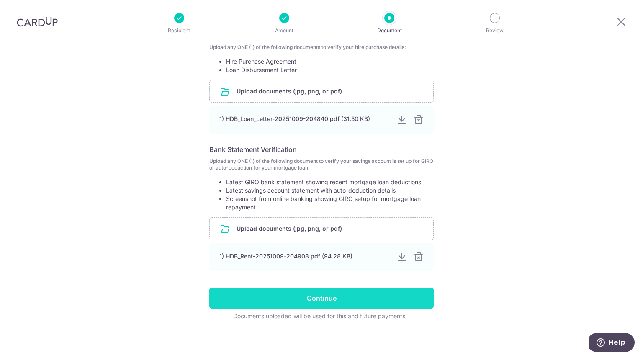
click at [259, 296] on input "Continue" at bounding box center [321, 297] width 224 height 21
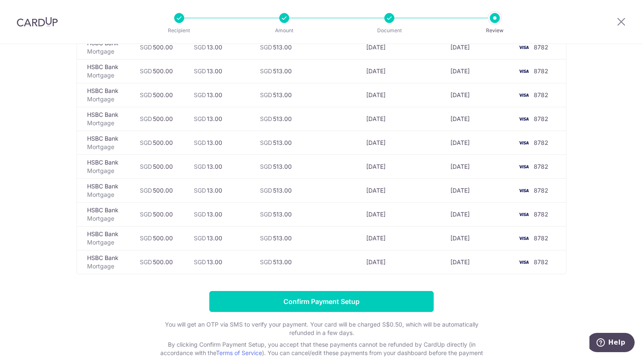
scroll to position [2781, 0]
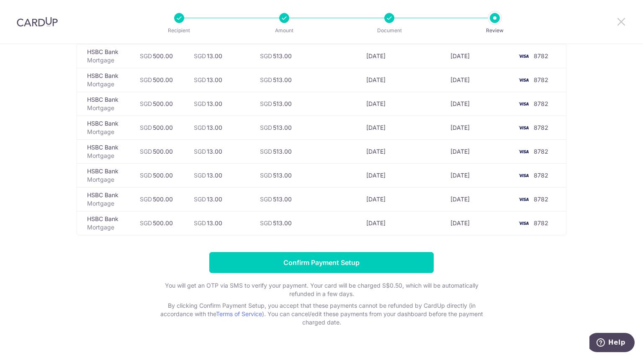
click at [620, 21] on icon at bounding box center [621, 21] width 10 height 10
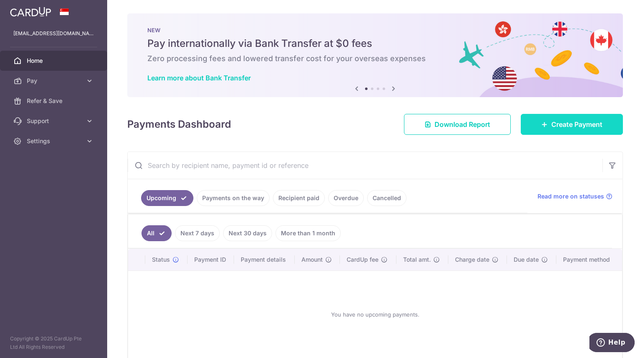
click at [537, 128] on link "Create Payment" at bounding box center [571, 124] width 102 height 21
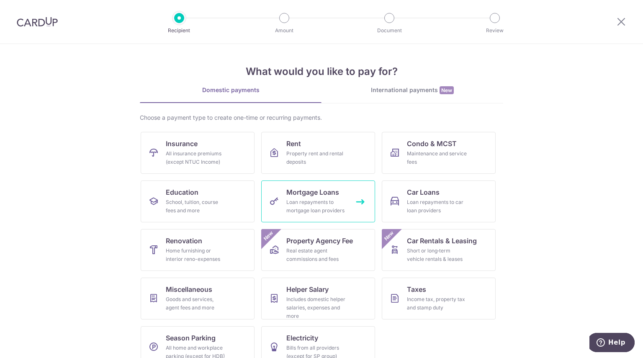
click at [300, 217] on link "Mortgage Loans Loan repayments to mortgage loan providers" at bounding box center [318, 201] width 114 height 42
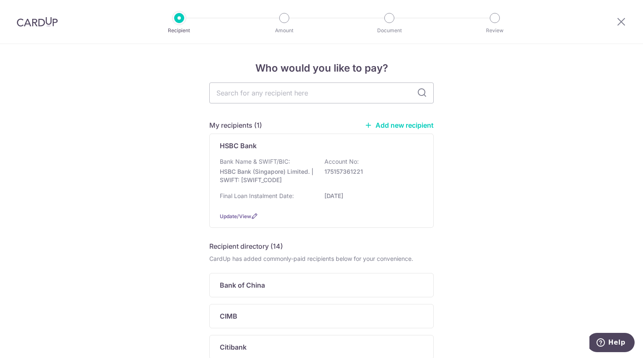
click at [300, 217] on div "Update/View" at bounding box center [321, 216] width 203 height 9
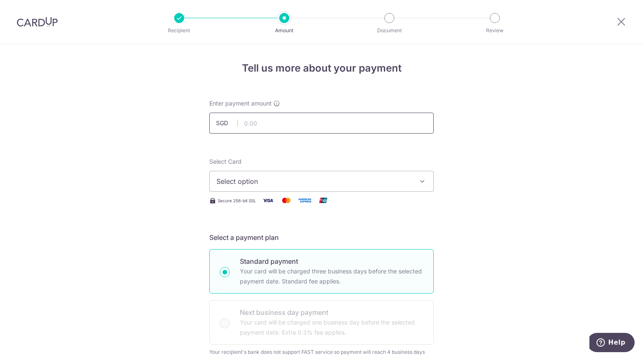
click at [329, 128] on input "text" at bounding box center [321, 123] width 224 height 21
